Goal: Contribute content

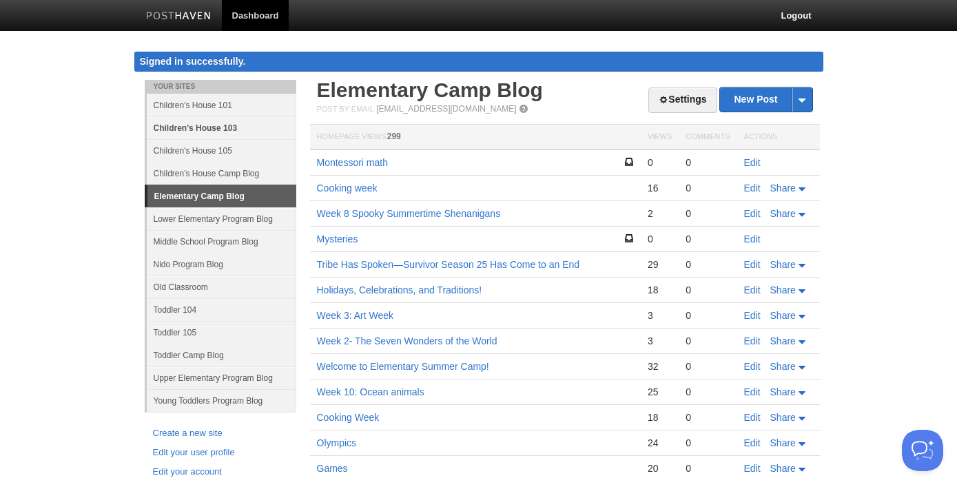
click at [237, 125] on link "Children's House 103" at bounding box center [221, 127] width 149 height 23
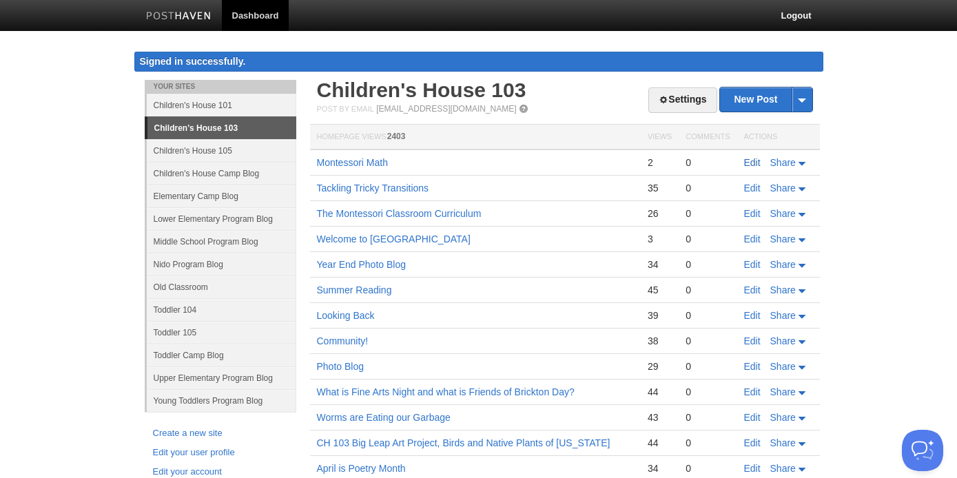
click at [757, 165] on link "Edit" at bounding box center [752, 162] width 17 height 11
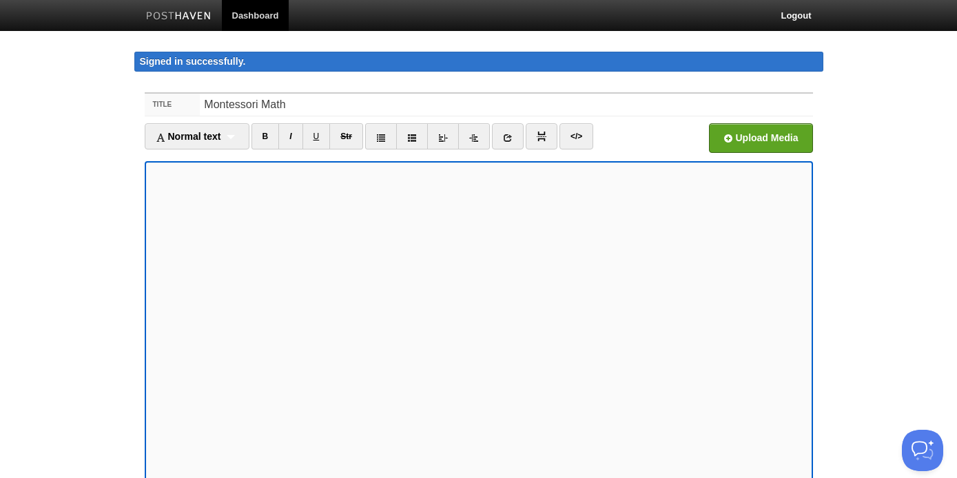
scroll to position [8, 0]
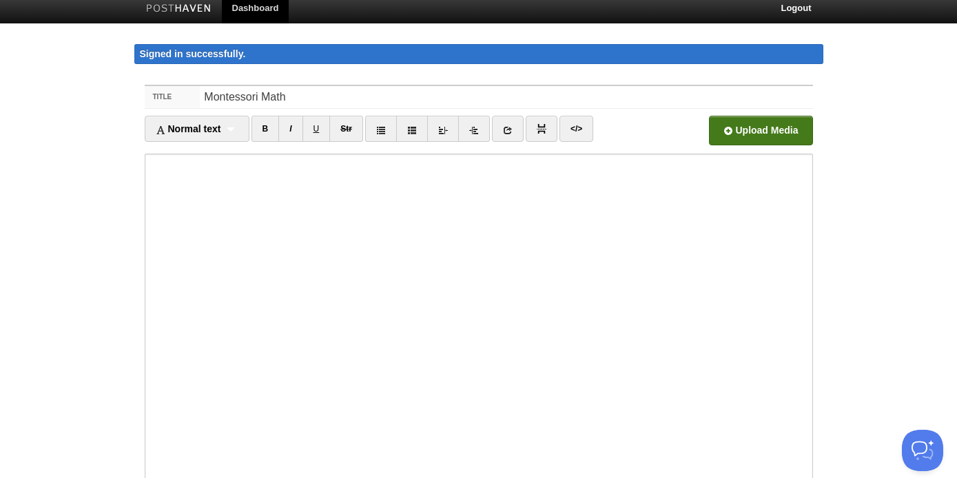
click at [760, 138] on input "file" at bounding box center [344, 134] width 1043 height 70
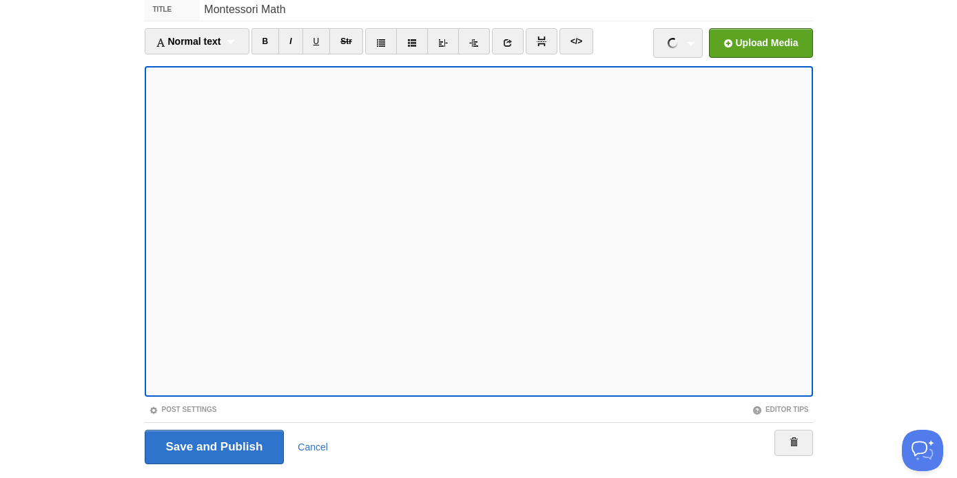
scroll to position [132, 0]
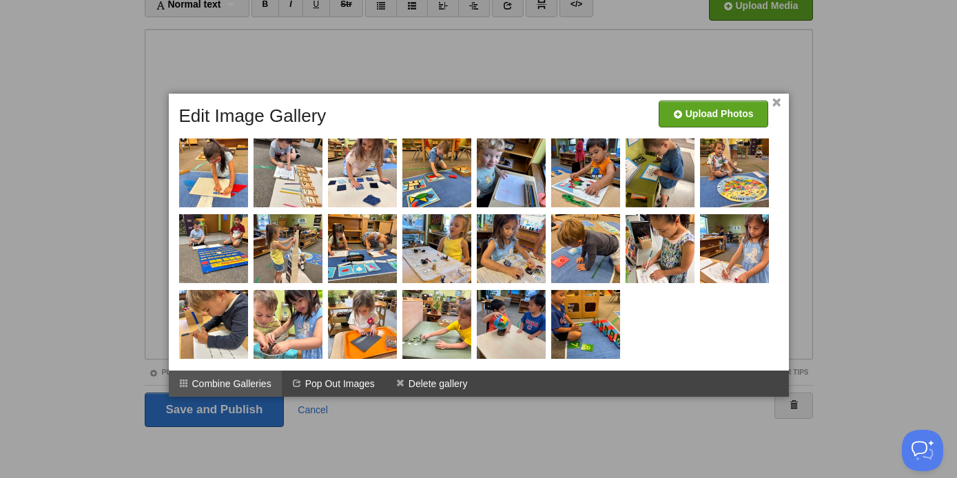
click at [251, 380] on li "Combine Galleries" at bounding box center [225, 384] width 113 height 26
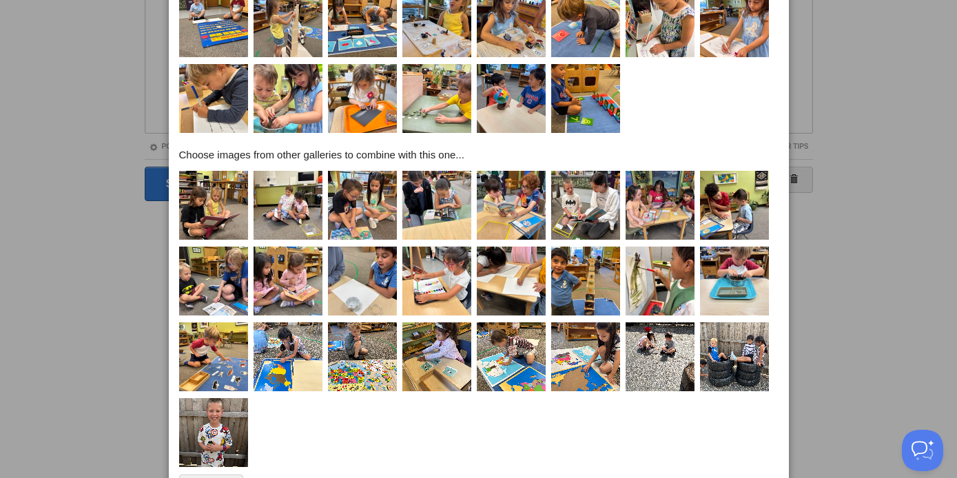
scroll to position [419, 0]
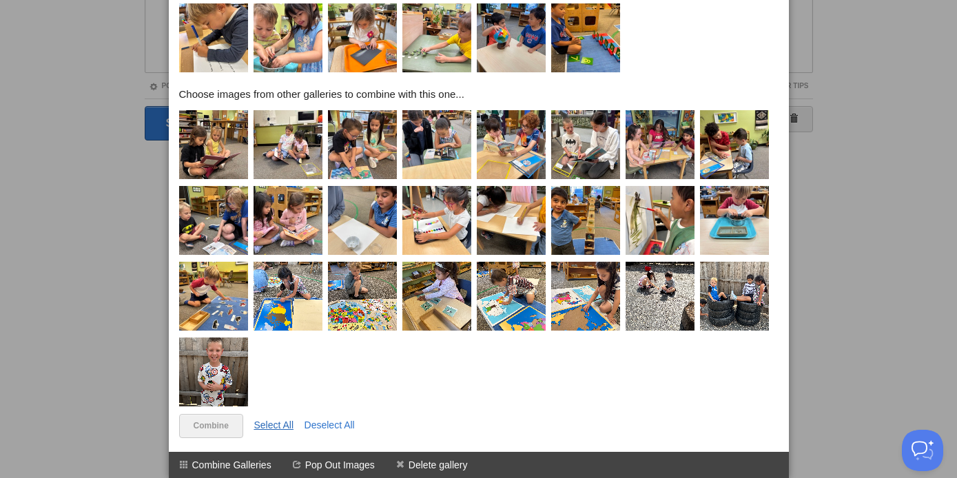
click at [282, 419] on link "Select All" at bounding box center [273, 424] width 40 height 11
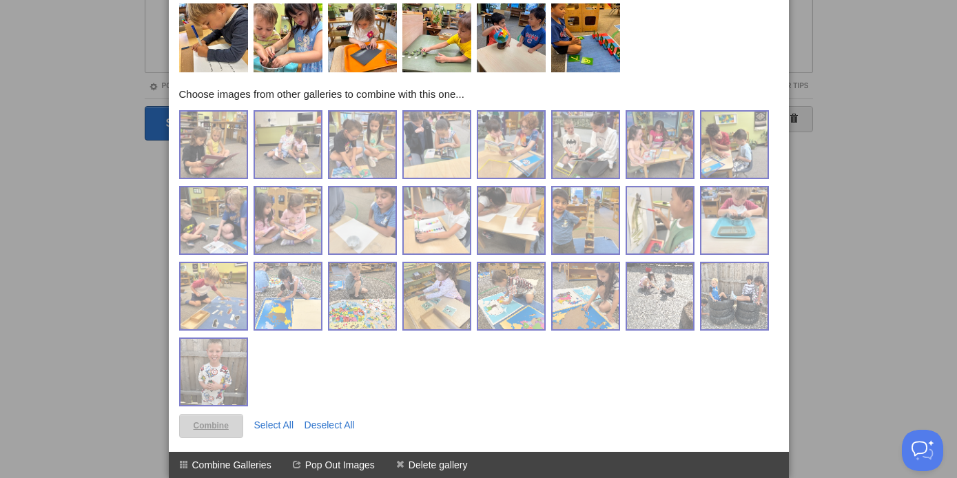
click at [216, 423] on link "Combine" at bounding box center [211, 426] width 64 height 24
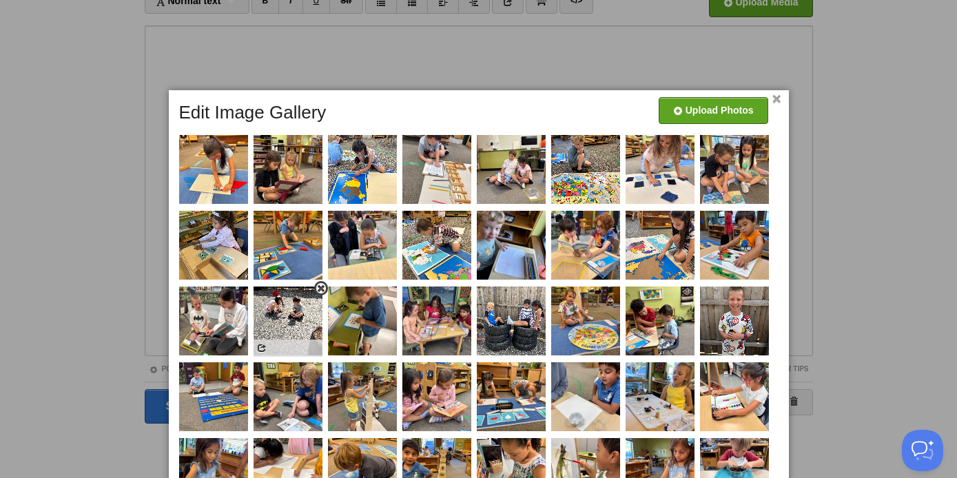
scroll to position [0, 0]
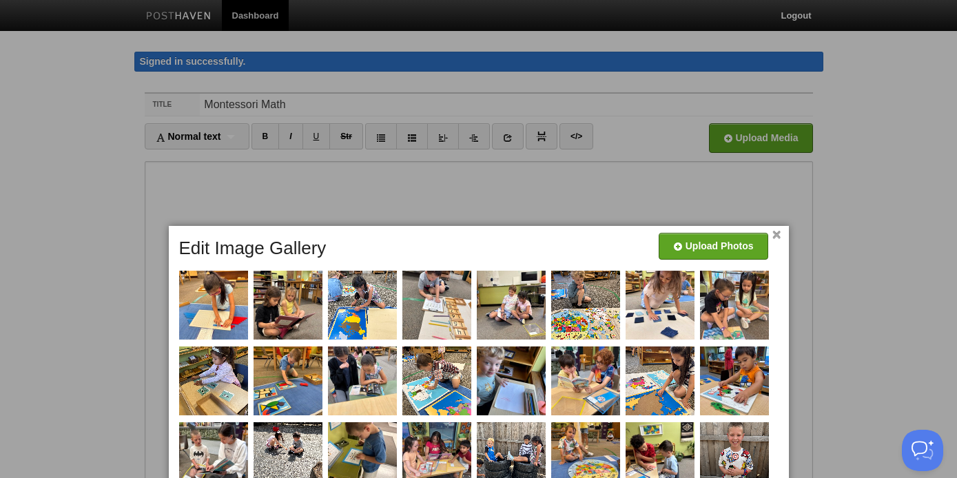
click at [777, 237] on link "×" at bounding box center [776, 235] width 9 height 8
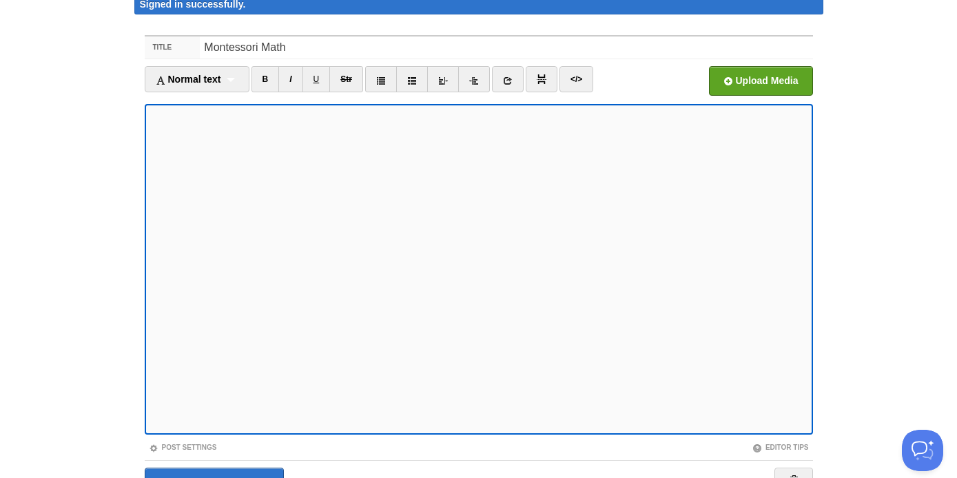
scroll to position [132, 0]
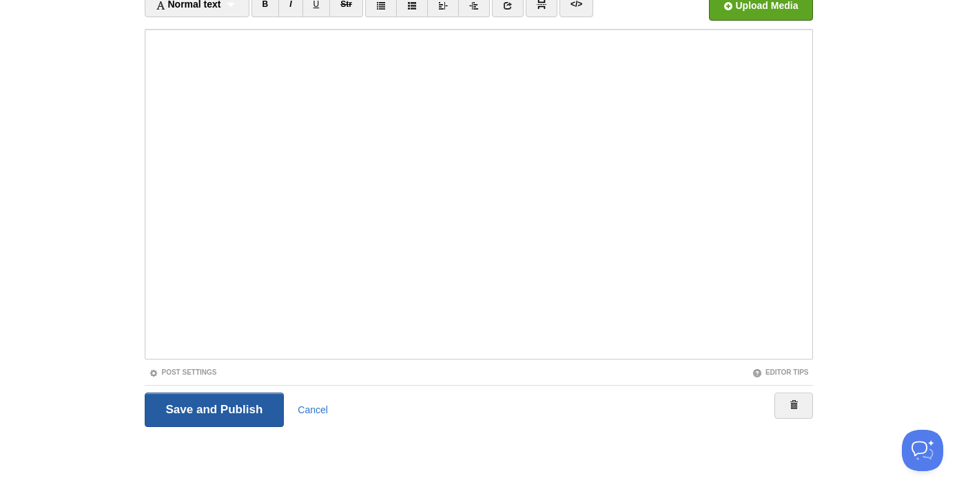
click at [207, 411] on input "Save and Publish" at bounding box center [215, 410] width 140 height 34
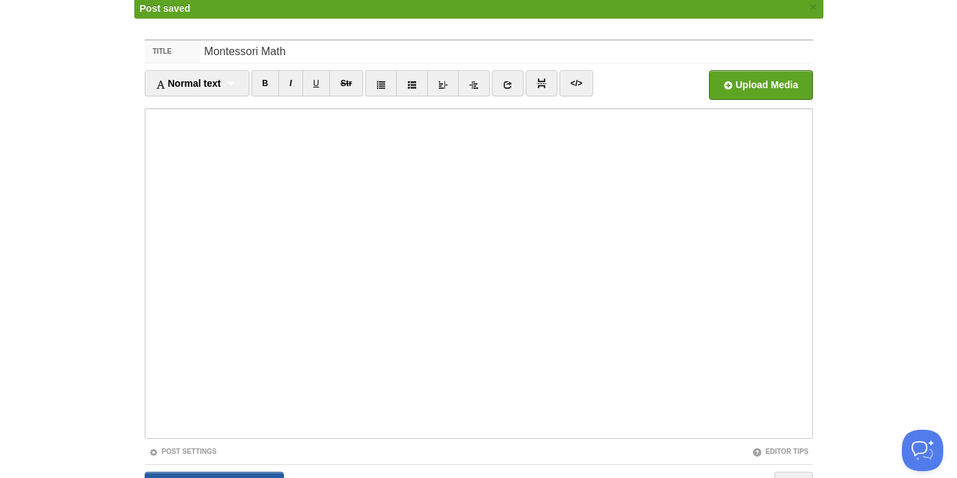
scroll to position [80, 0]
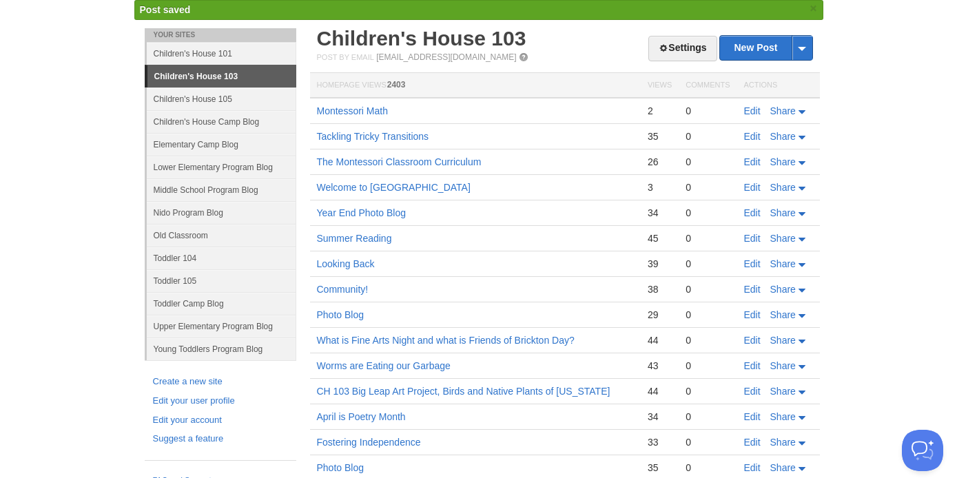
click at [353, 103] on td "Montessori Math" at bounding box center [475, 111] width 331 height 26
click at [363, 111] on link "Montessori Math" at bounding box center [352, 110] width 71 height 11
